Goal: Task Accomplishment & Management: Complete application form

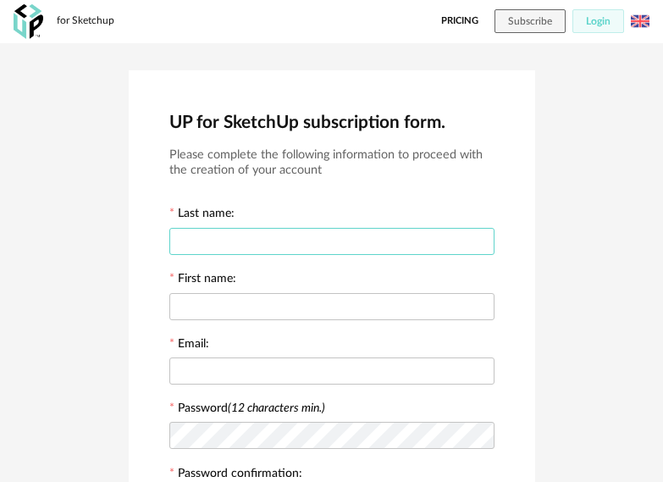
click at [306, 236] on input "text" at bounding box center [331, 241] width 325 height 27
type input "*"
type input "*****"
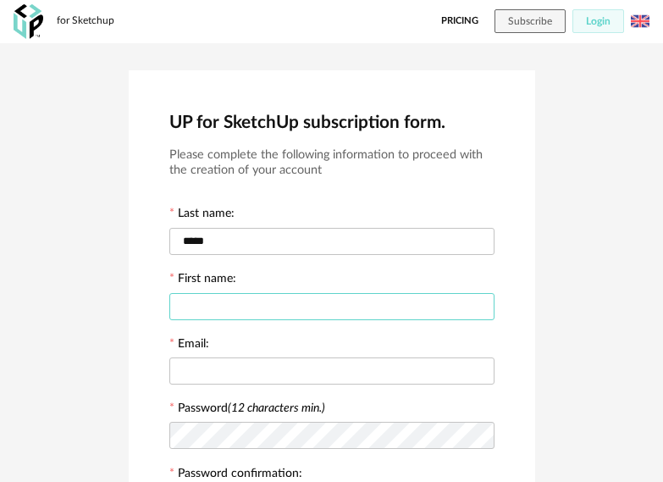
click at [308, 293] on input "text" at bounding box center [331, 306] width 325 height 27
type input "*******"
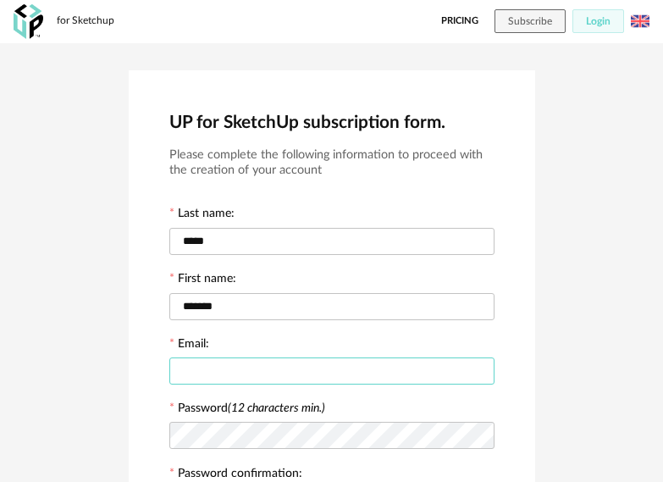
click at [323, 382] on input "text" at bounding box center [331, 370] width 325 height 27
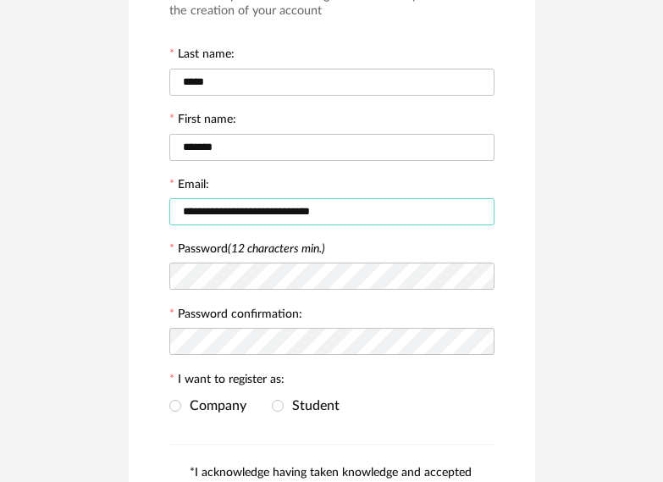
scroll to position [169, 0]
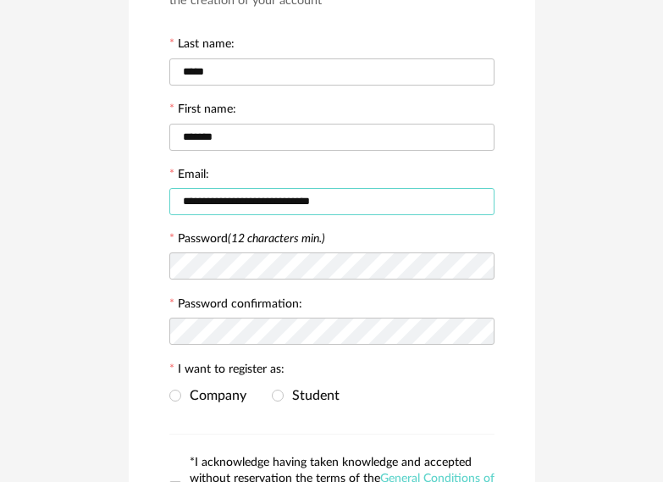
type input "**********"
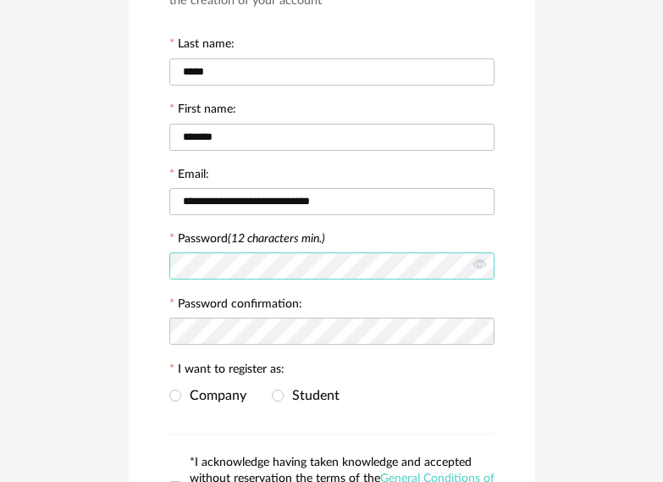
click at [126, 285] on div "**********" at bounding box center [331, 258] width 663 height 768
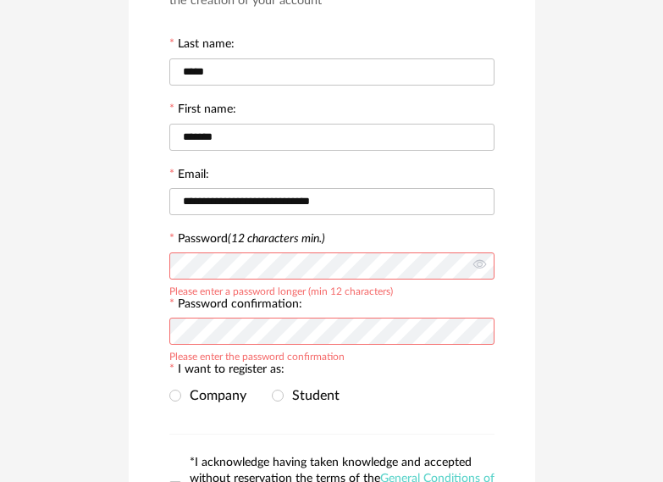
click at [253, 365] on label "I want to register as:" at bounding box center [226, 370] width 115 height 15
click at [256, 345] on div at bounding box center [331, 331] width 325 height 34
click at [285, 314] on div at bounding box center [331, 331] width 325 height 34
click at [289, 247] on label "Password (12 characters min.)" at bounding box center [247, 240] width 156 height 15
click at [481, 263] on icon at bounding box center [479, 266] width 21 height 34
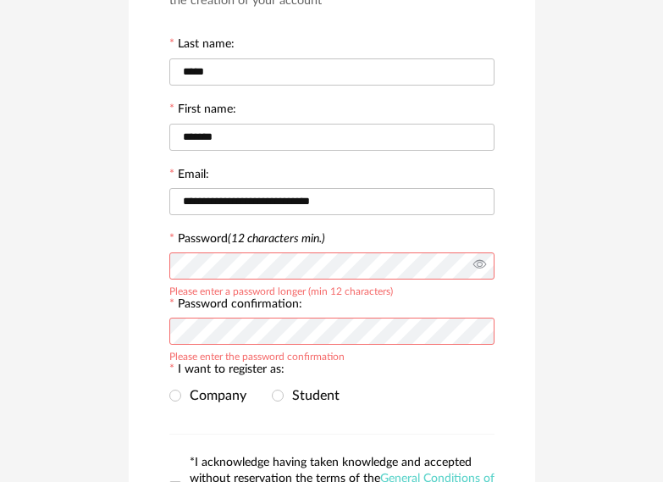
click at [476, 269] on icon at bounding box center [479, 266] width 21 height 34
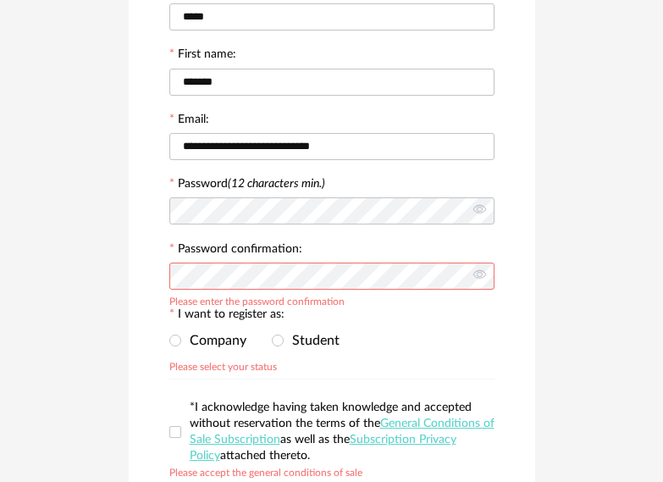
scroll to position [254, 0]
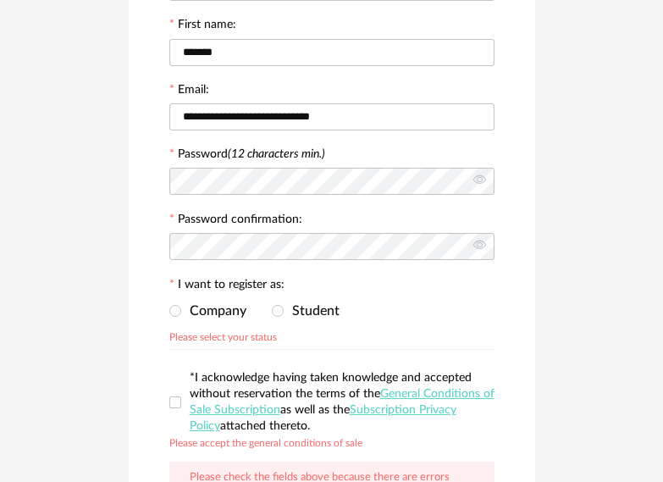
click at [181, 319] on div "Company Student Please select your status" at bounding box center [331, 312] width 325 height 34
click at [179, 311] on span at bounding box center [175, 311] width 12 height 12
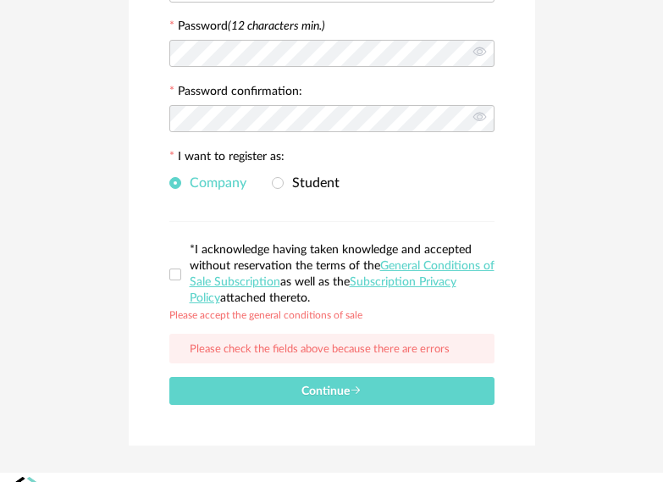
scroll to position [411, 0]
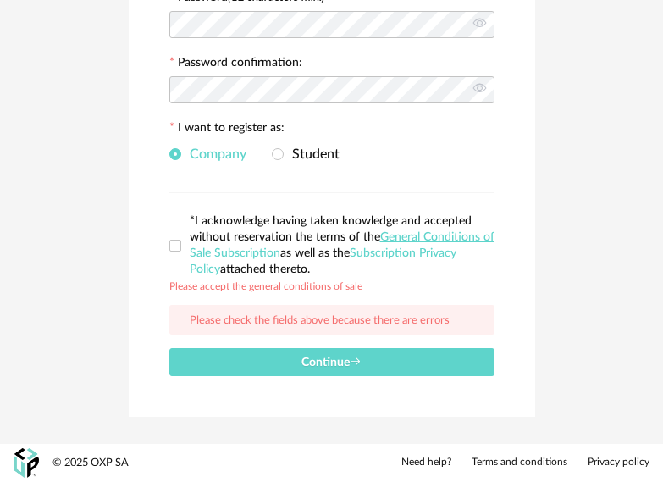
click at [173, 251] on label "*I acknowledge having taken knowledge and accepted without reservation the term…" at bounding box center [331, 245] width 325 height 64
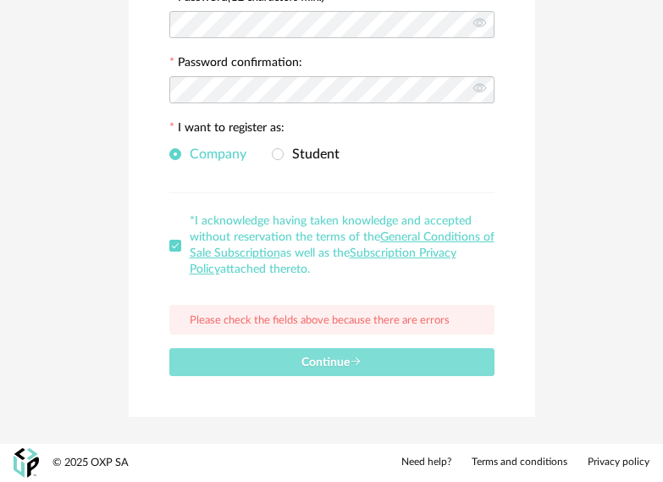
click at [427, 356] on button "Continue" at bounding box center [331, 362] width 325 height 28
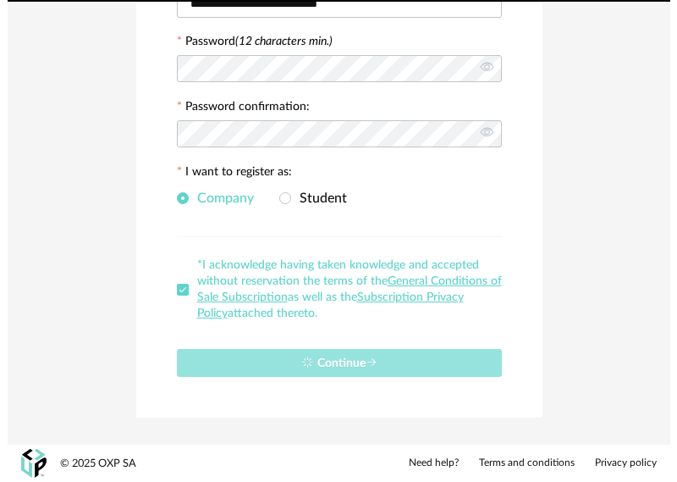
scroll to position [0, 0]
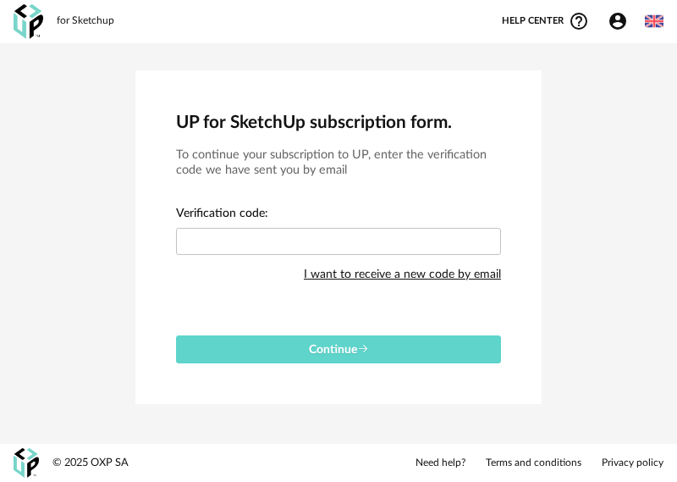
click at [420, 271] on div "I want to receive a new code by email" at bounding box center [402, 274] width 197 height 34
click at [280, 237] on input "text" at bounding box center [338, 241] width 325 height 27
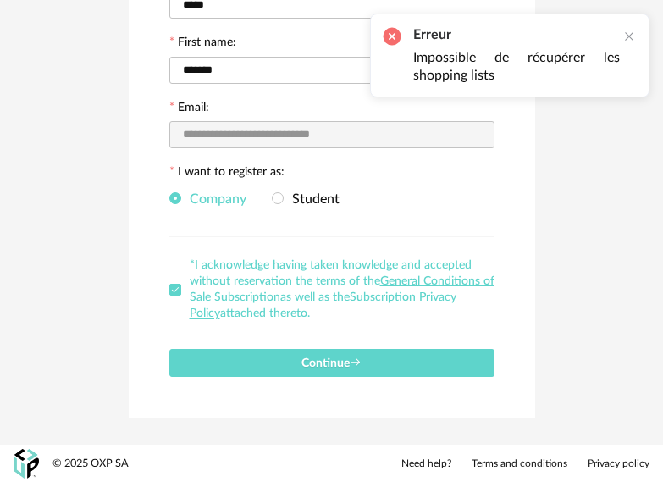
scroll to position [237, 0]
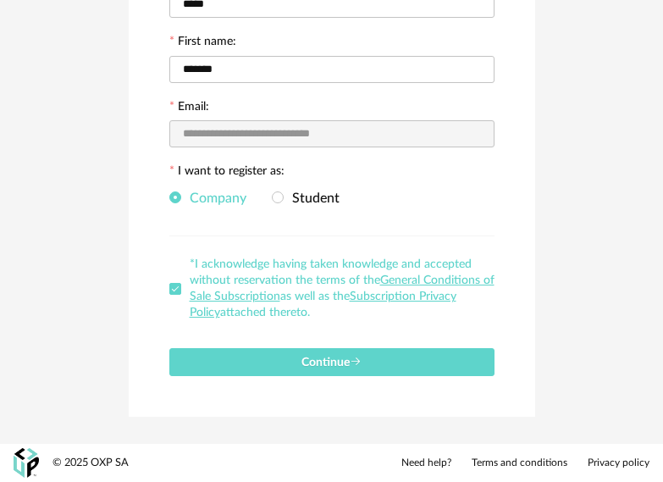
click at [171, 290] on span at bounding box center [175, 289] width 12 height 12
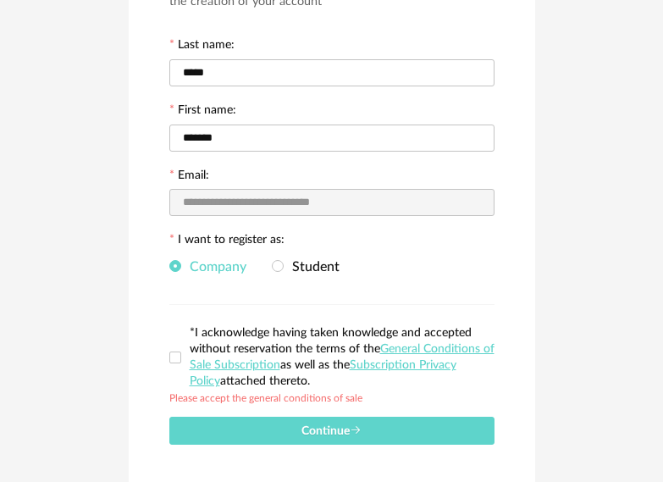
scroll to position [0, 0]
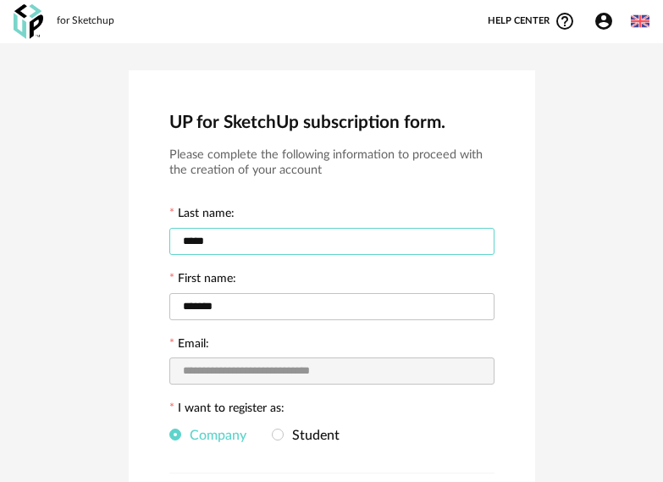
drag, startPoint x: 387, startPoint y: 245, endPoint x: 381, endPoint y: 236, distance: 11.0
click at [386, 245] on input "*****" at bounding box center [331, 241] width 325 height 27
click at [604, 19] on icon "Account Circle icon" at bounding box center [603, 21] width 20 height 20
click at [598, 30] on icon "Account Circle icon" at bounding box center [603, 21] width 20 height 20
